Goal: Information Seeking & Learning: Check status

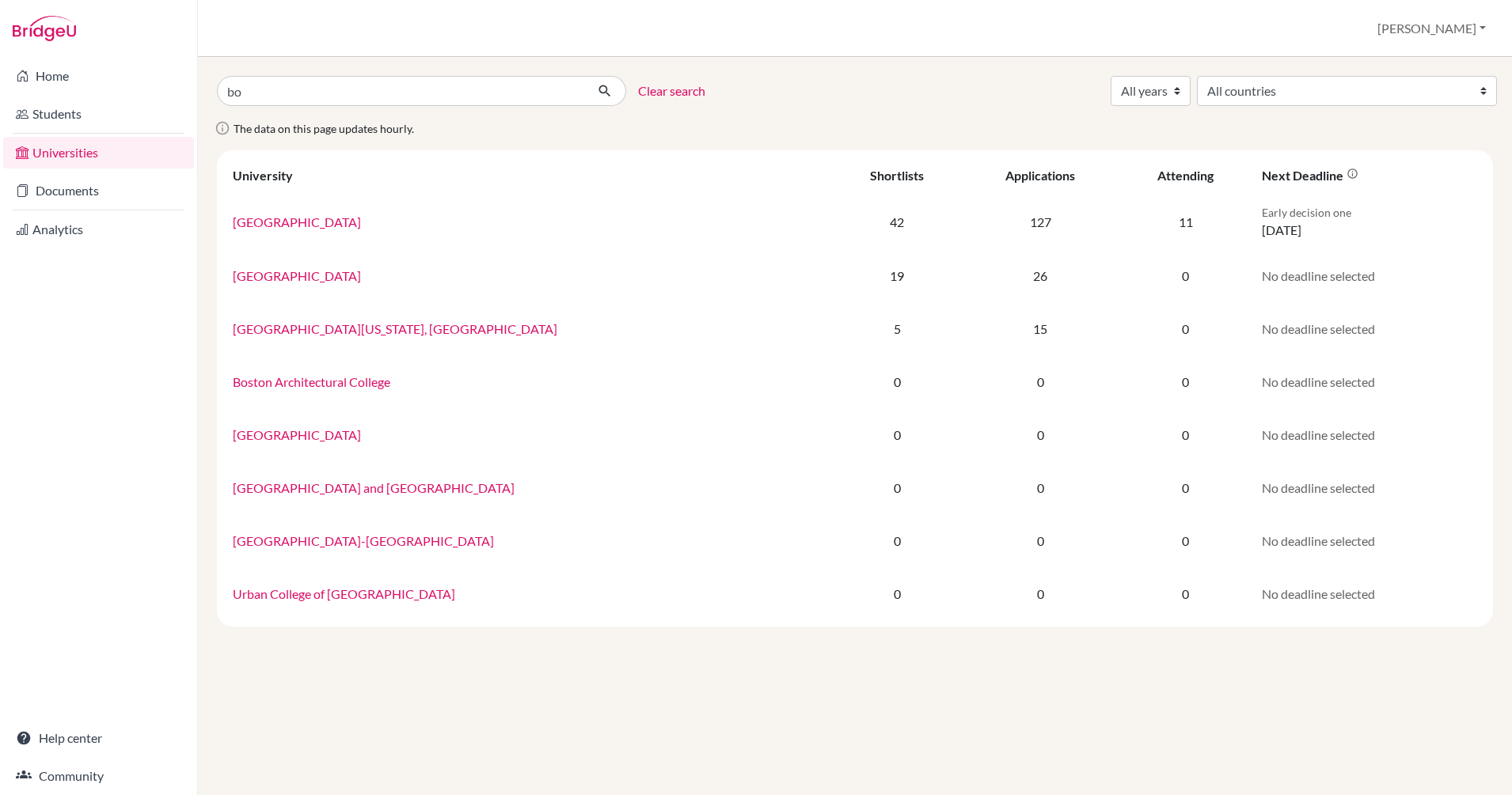
type input "b"
click at [55, 200] on link "Documents" at bounding box center [98, 191] width 191 height 32
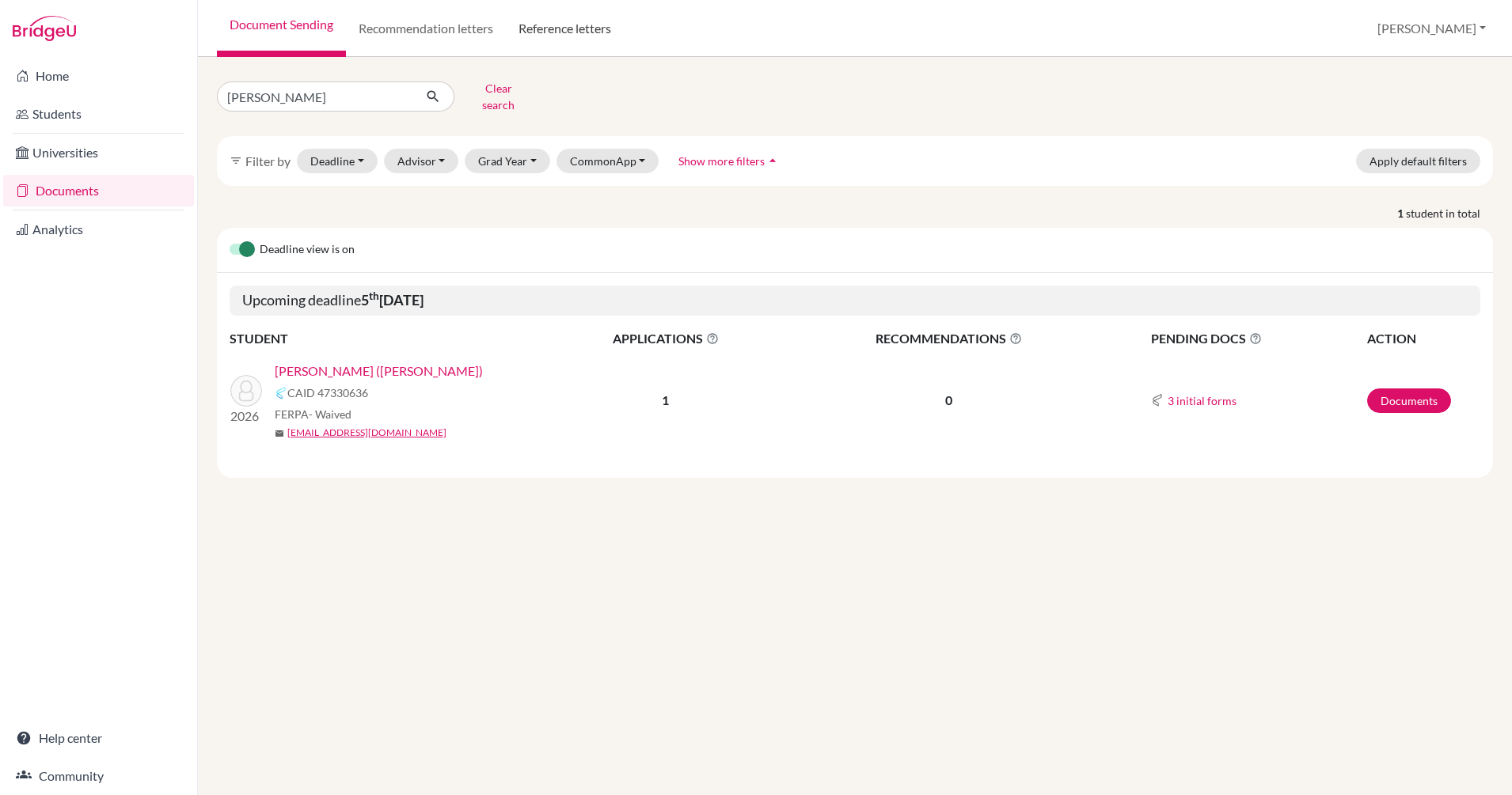
click at [575, 29] on link "Reference letters" at bounding box center [564, 28] width 118 height 57
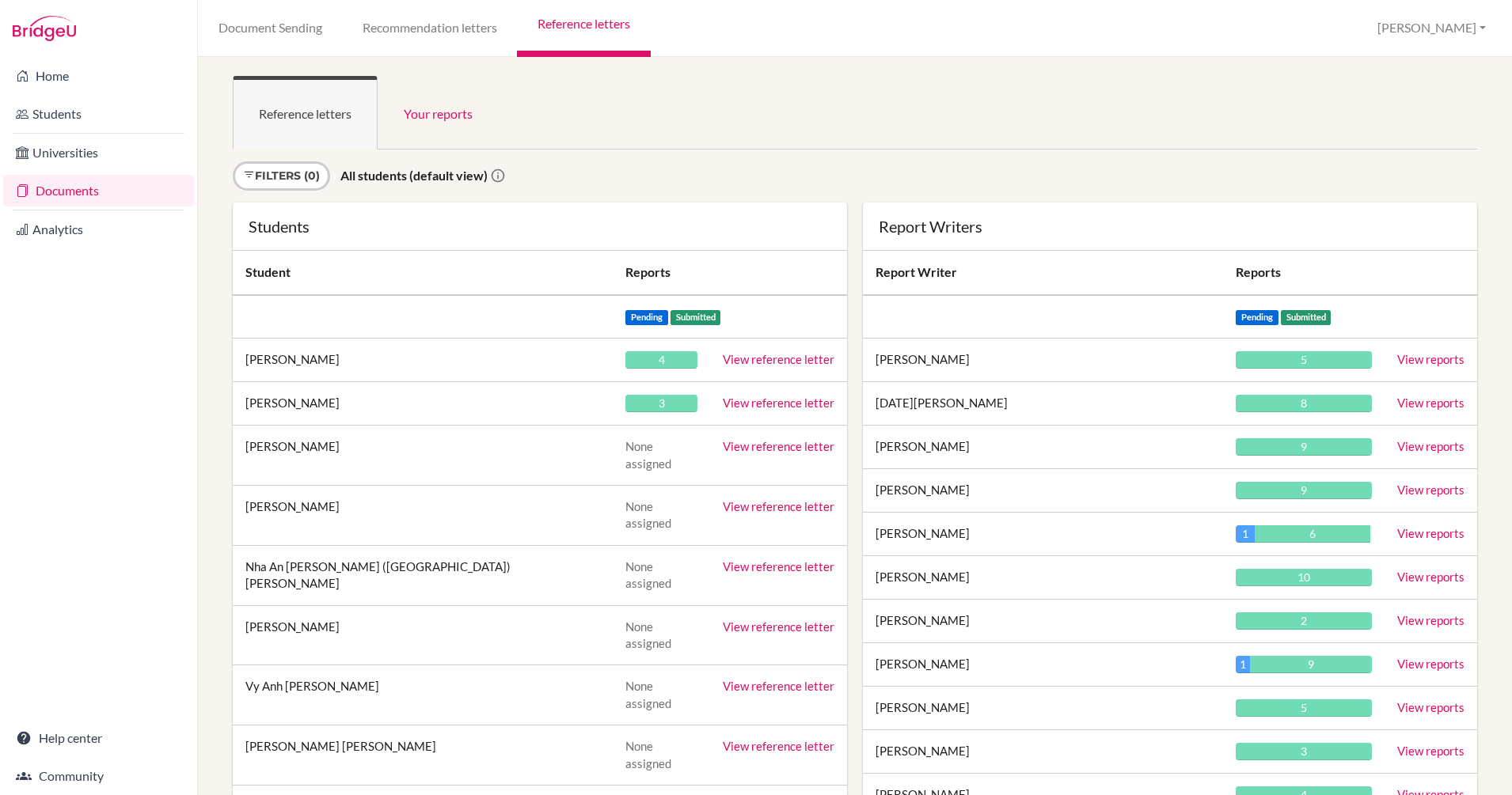
scroll to position [1370, 0]
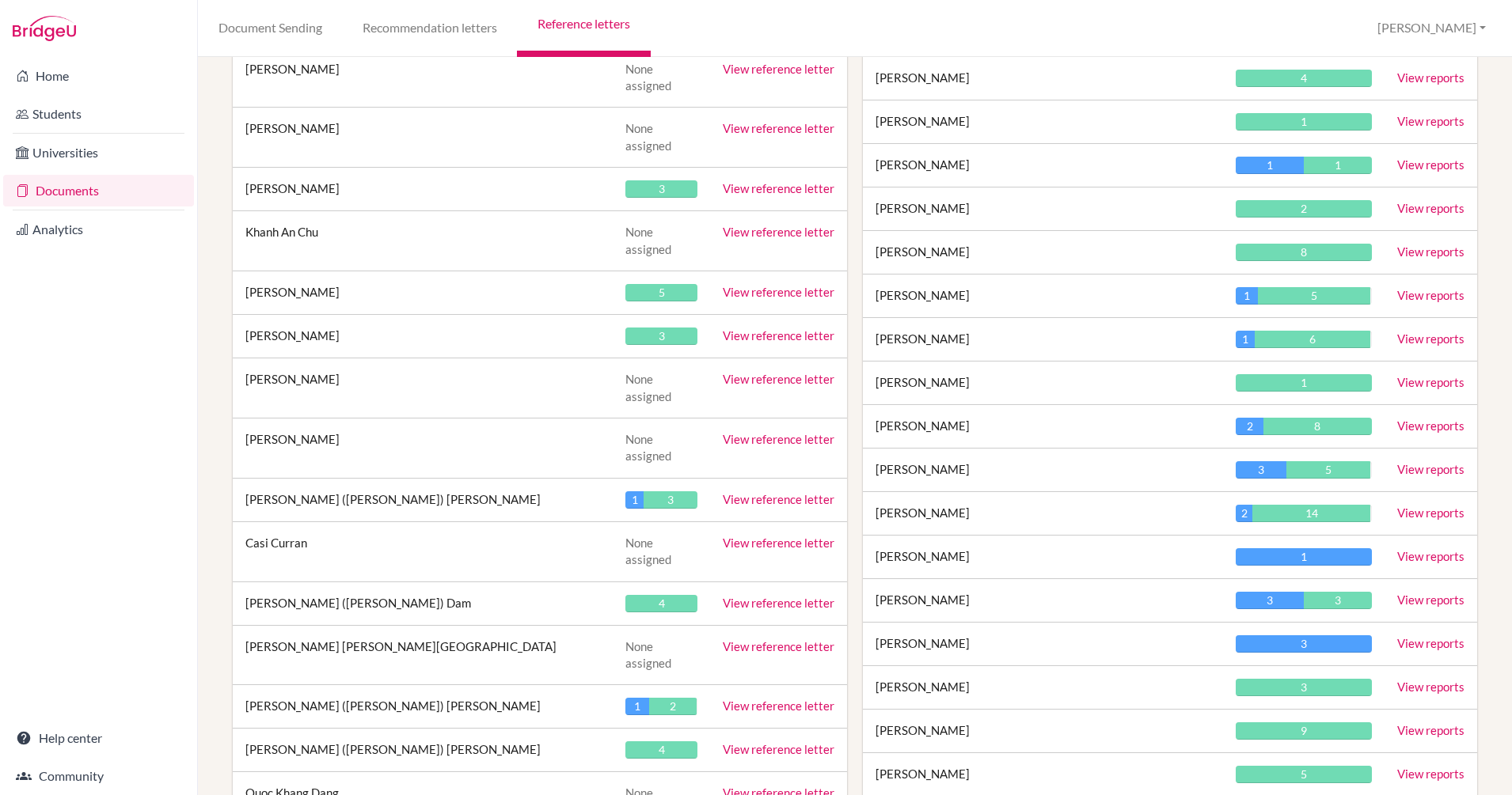
click at [1413, 514] on link "View reports" at bounding box center [1430, 513] width 67 height 14
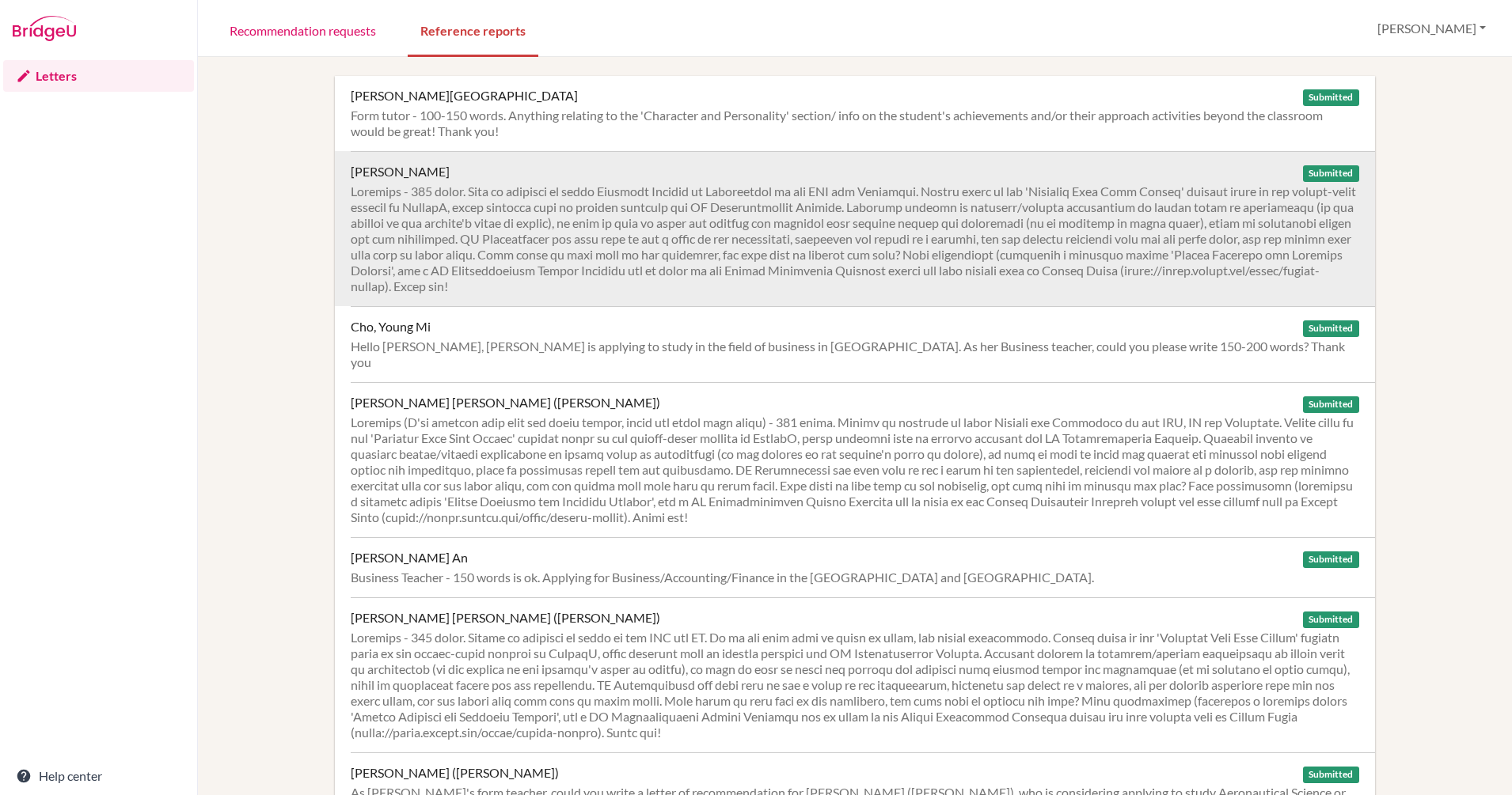
click at [768, 248] on div at bounding box center [854, 239] width 1008 height 111
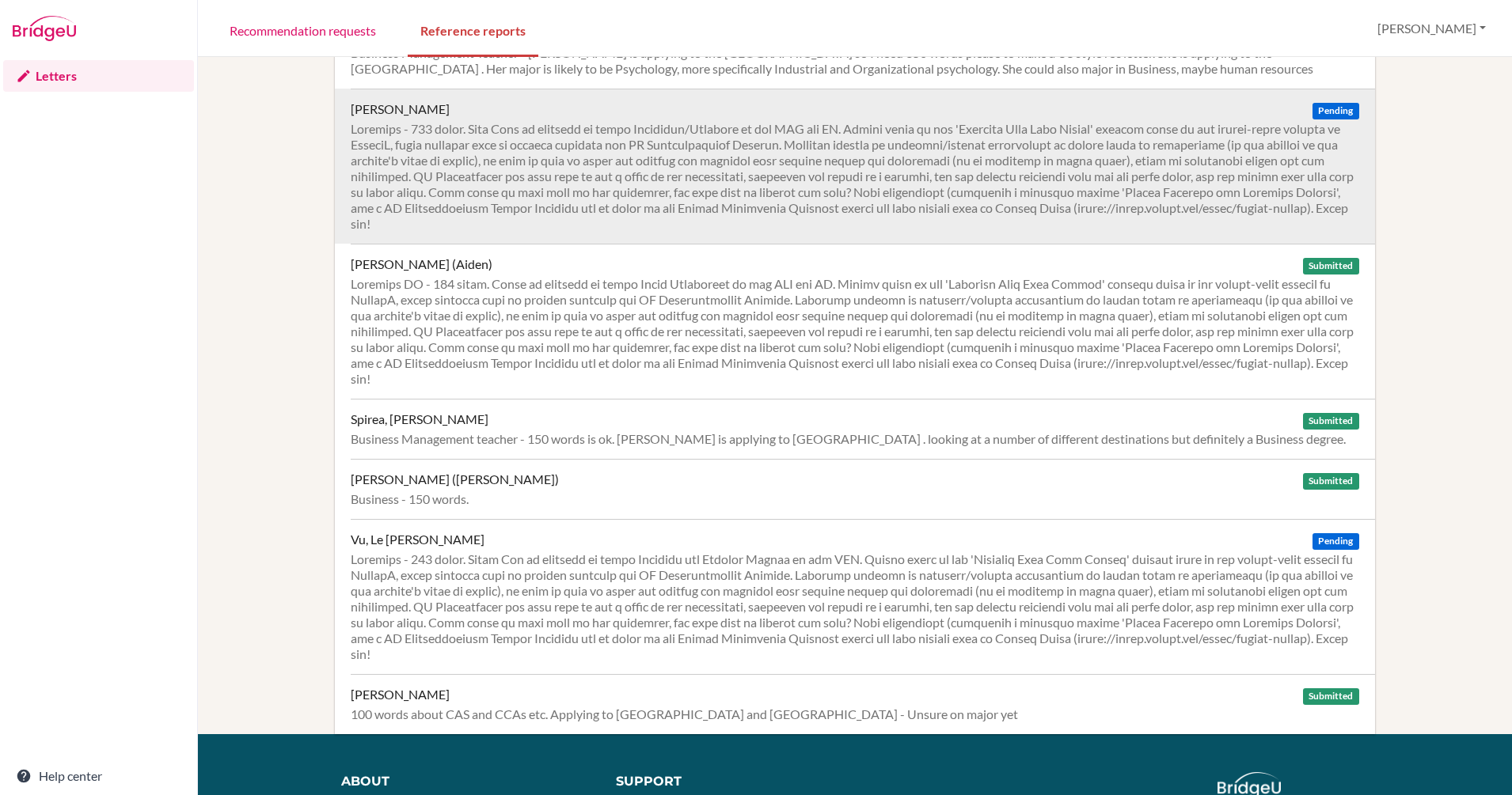
scroll to position [953, 0]
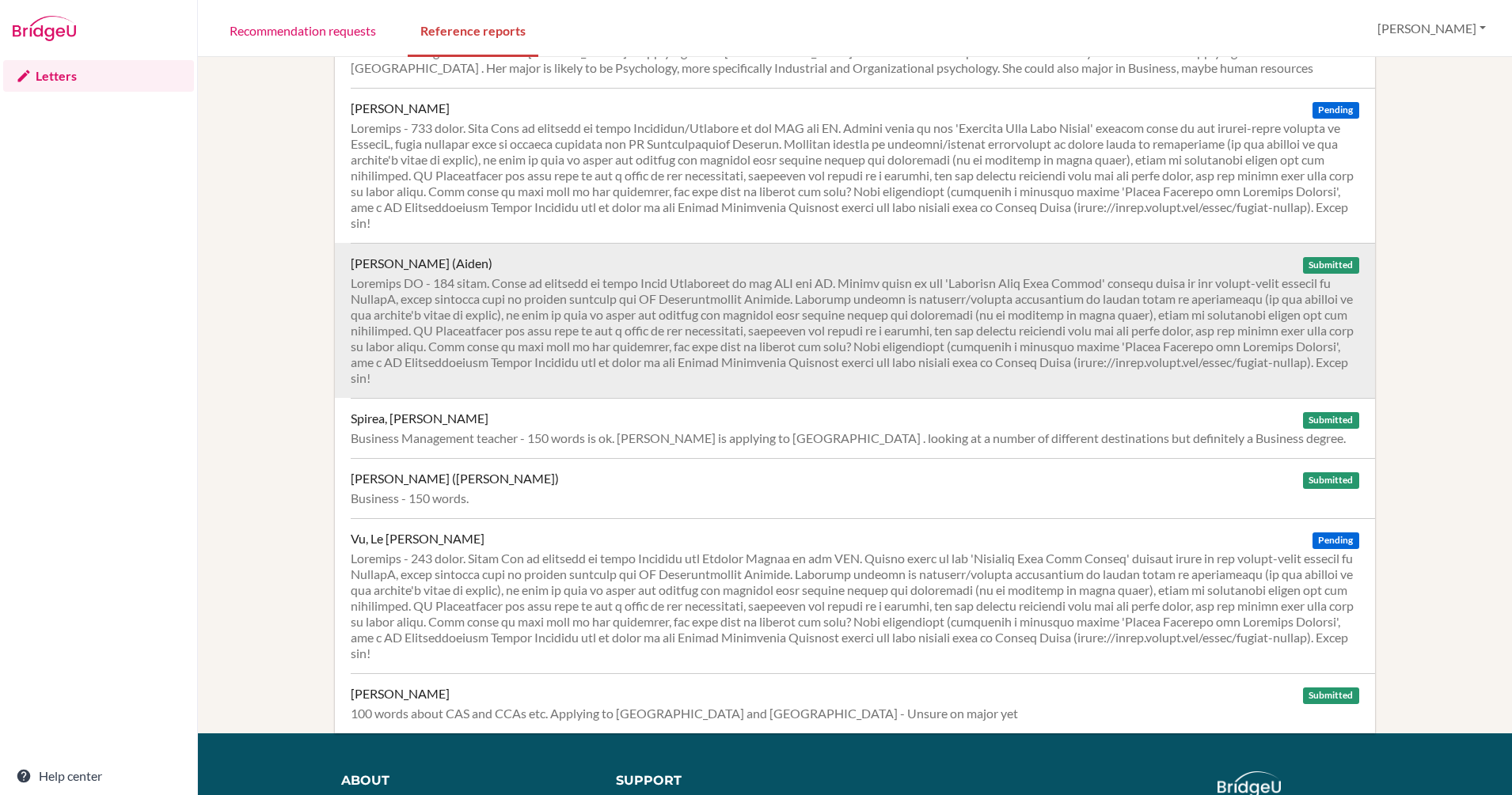
click at [543, 297] on div at bounding box center [854, 330] width 1008 height 111
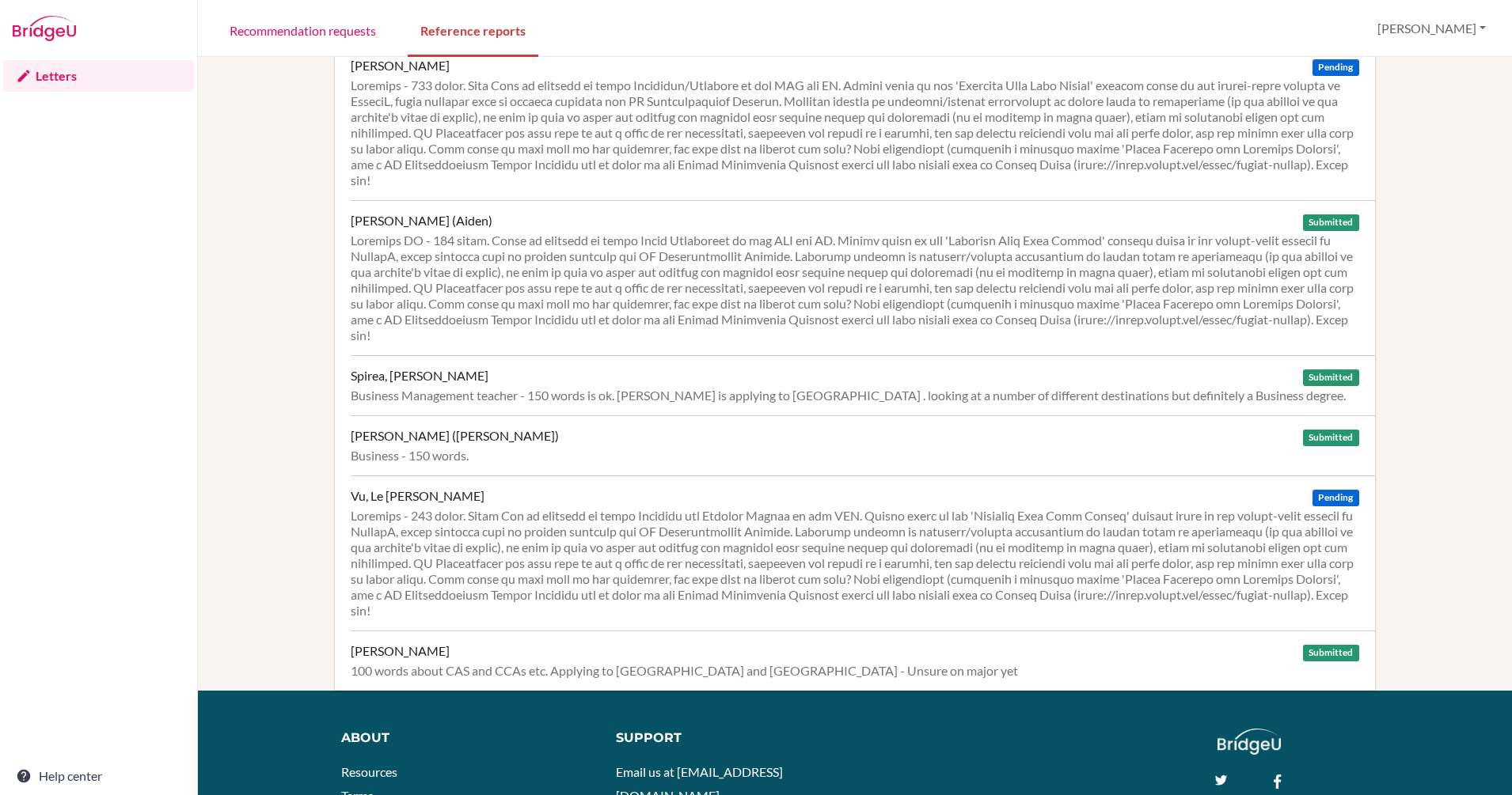
scroll to position [996, 0]
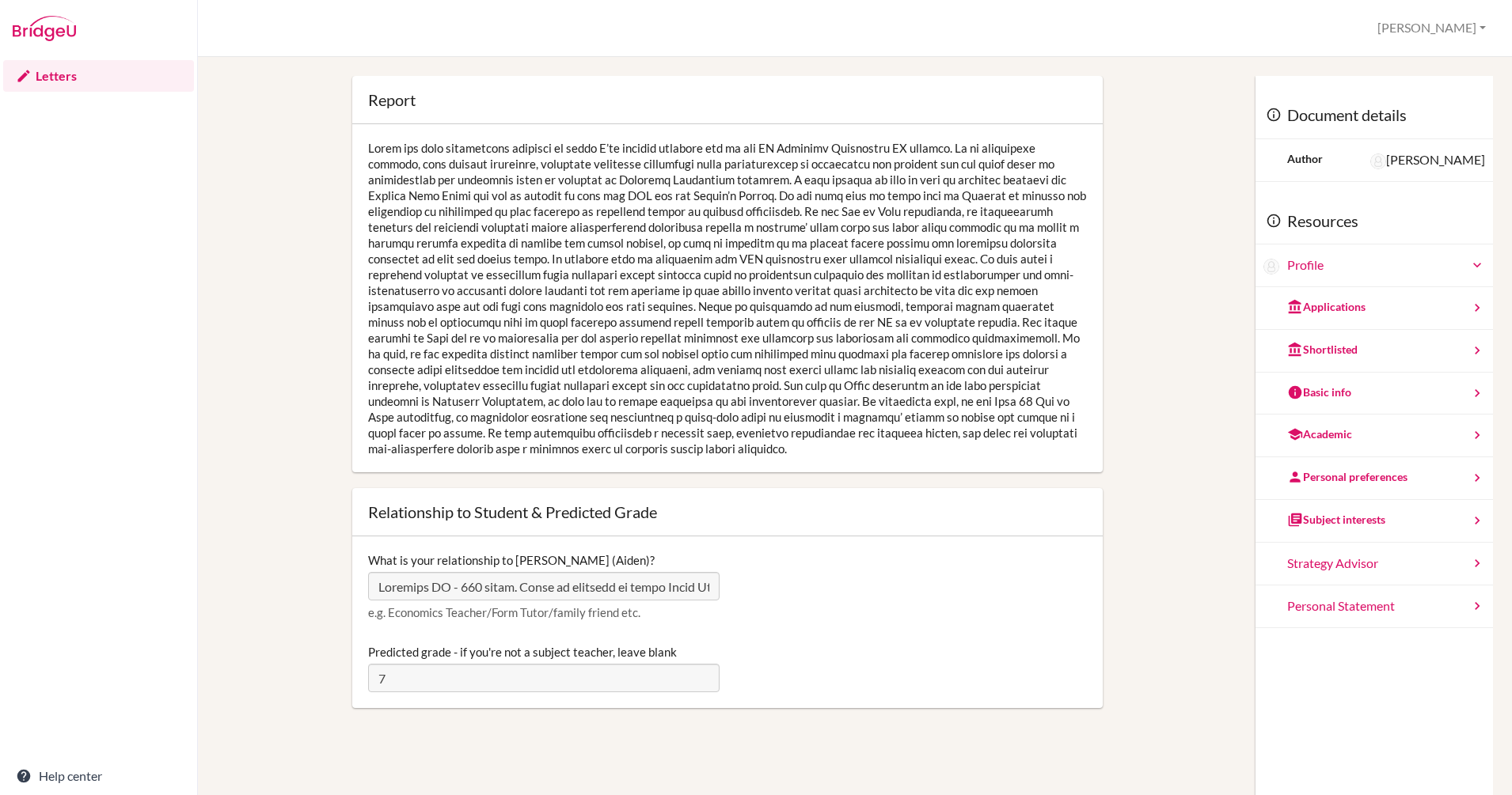
click at [388, 472] on div at bounding box center [728, 298] width 751 height 348
